Goal: Transaction & Acquisition: Purchase product/service

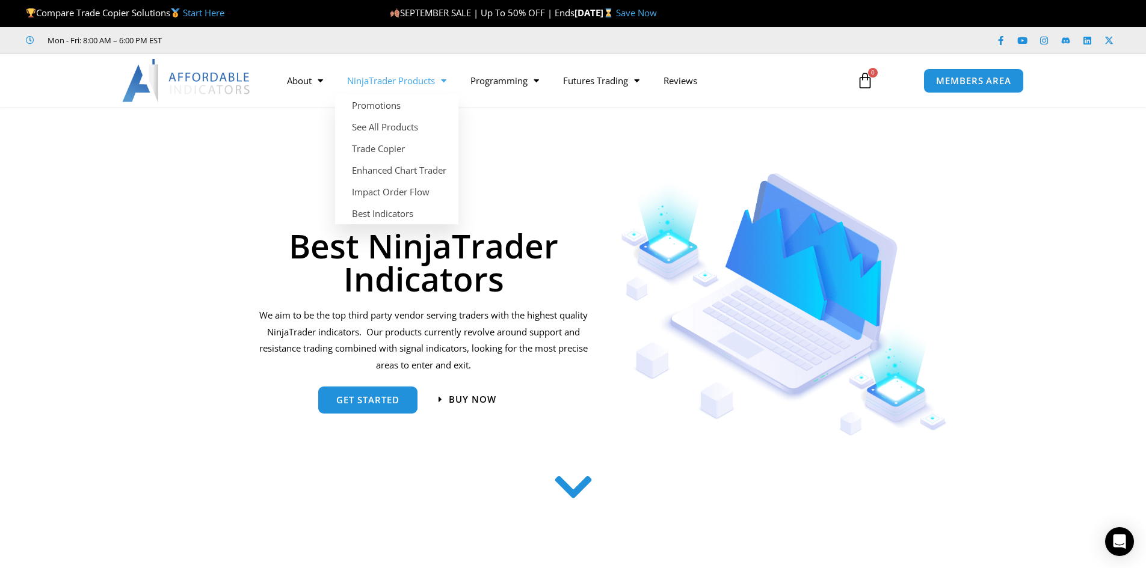
click at [405, 84] on link "NinjaTrader Products" at bounding box center [396, 81] width 123 height 28
click at [408, 86] on link "NinjaTrader Products" at bounding box center [396, 81] width 123 height 28
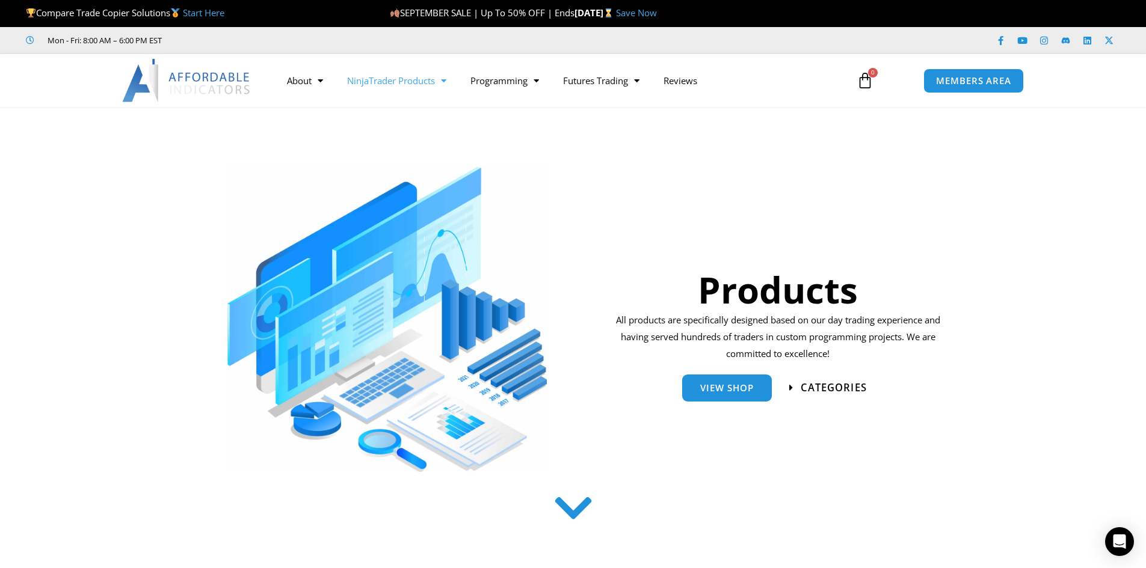
click at [808, 383] on span "categories" at bounding box center [833, 388] width 66 height 10
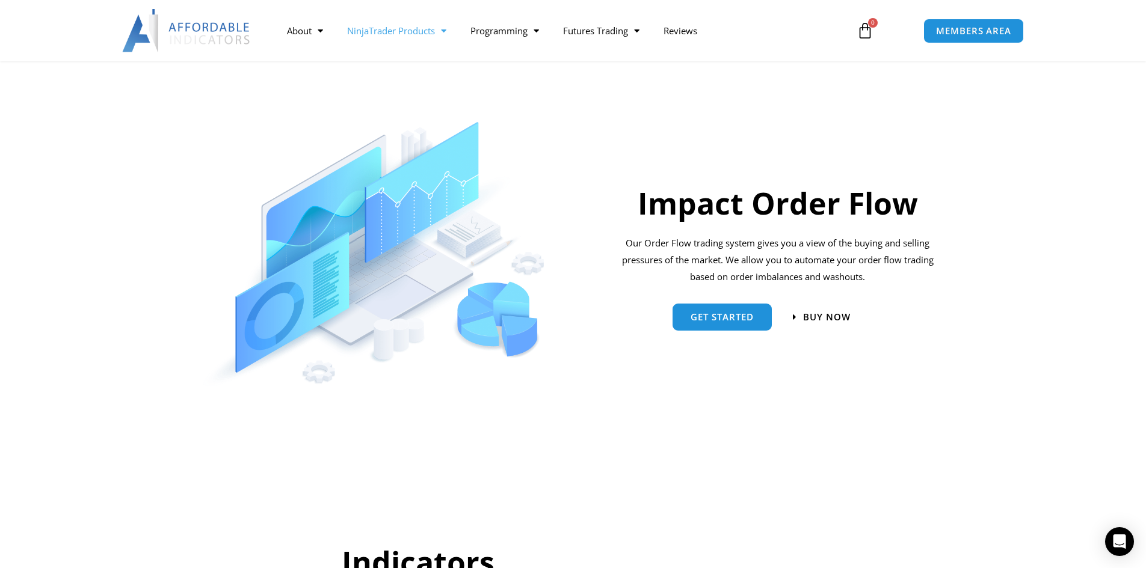
scroll to position [868, 0]
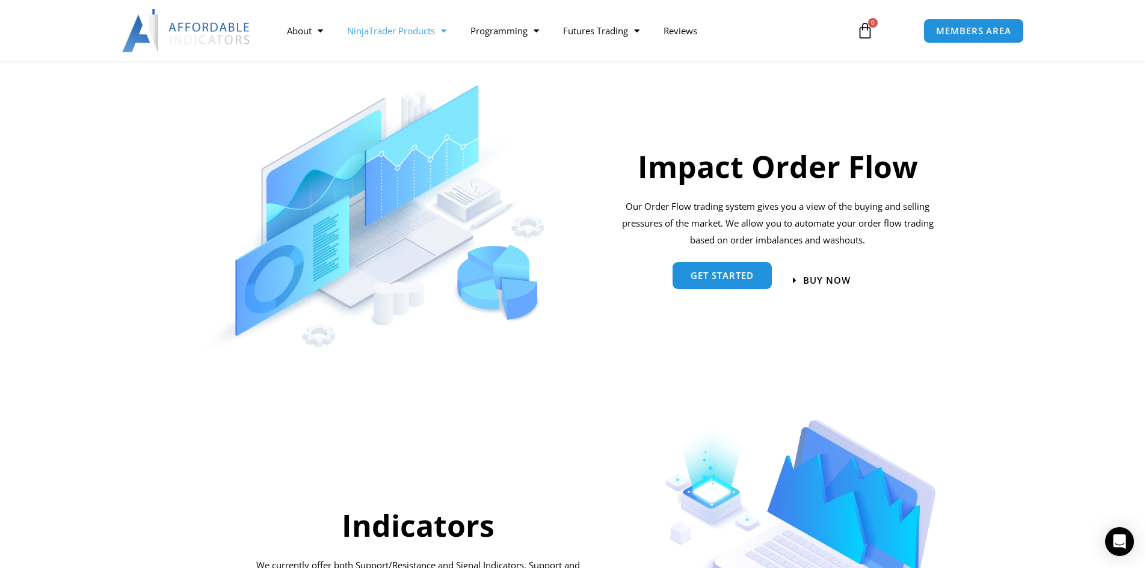
click at [738, 280] on span "Get started" at bounding box center [721, 275] width 63 height 9
